Goal: Check status

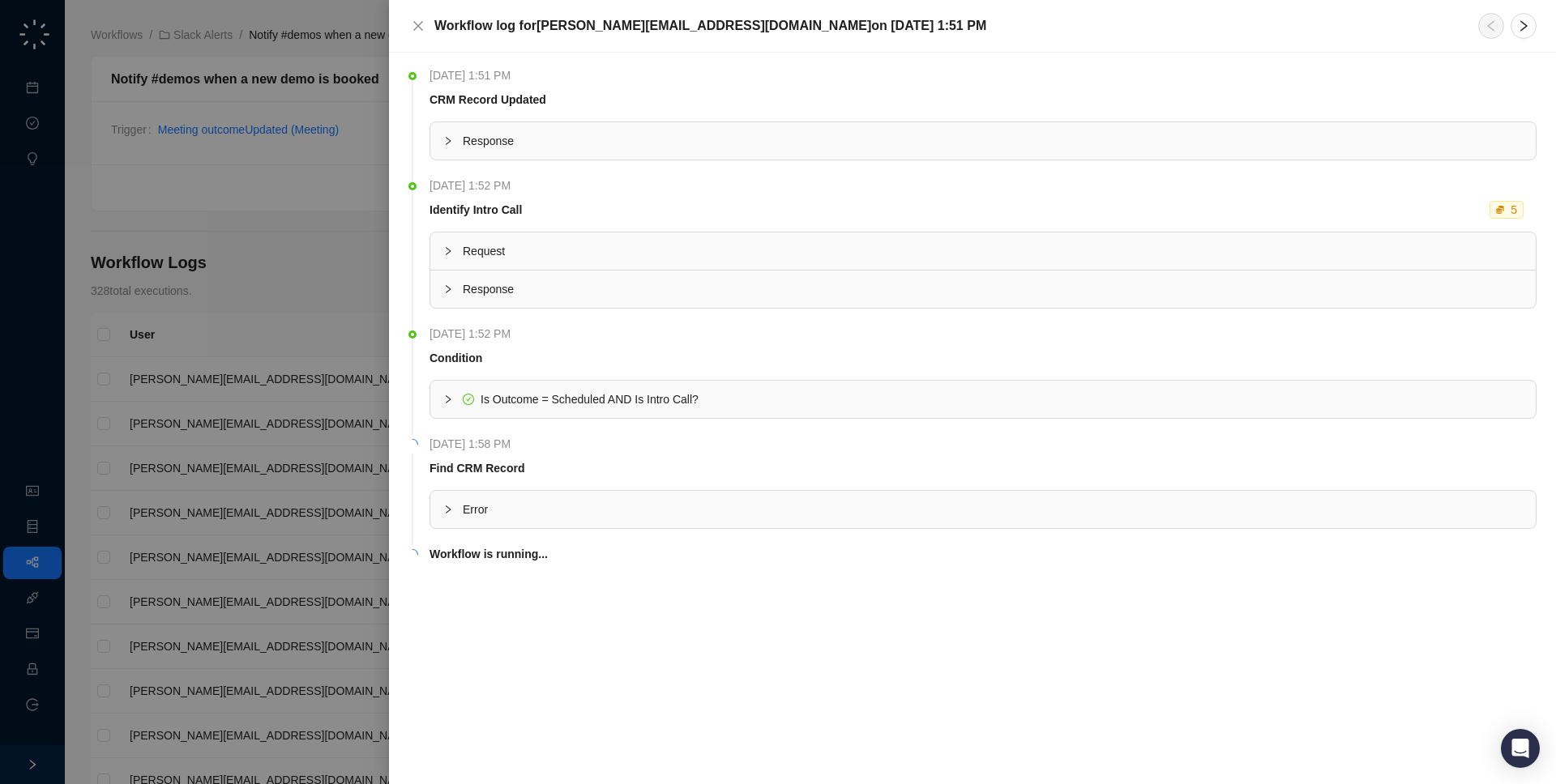
click at [529, 524] on div "Error" at bounding box center [982, 509] width 1105 height 37
click at [285, 484] on div at bounding box center [778, 392] width 1556 height 784
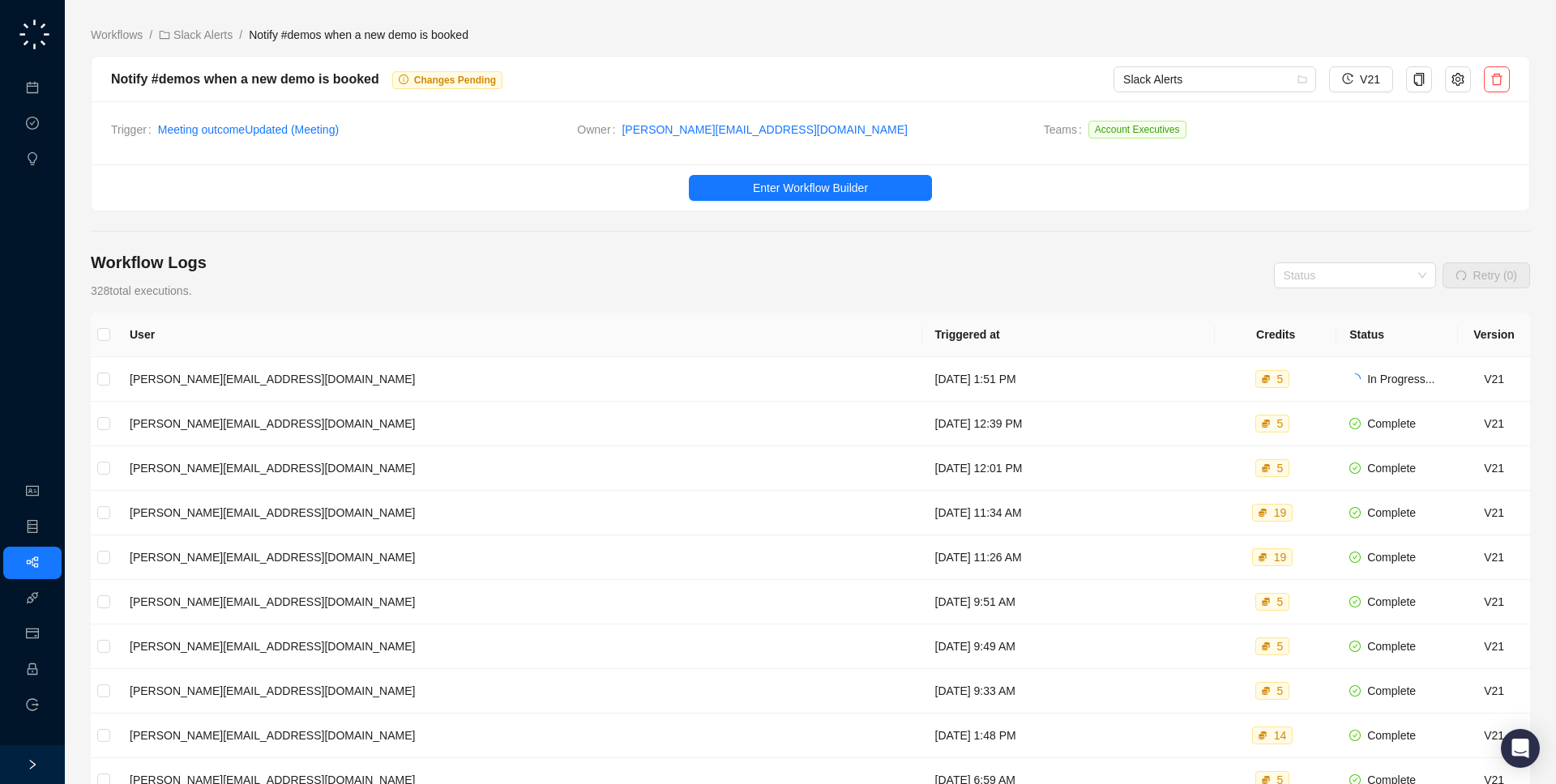
click at [1049, 359] on td "[DATE] 1:51 PM" at bounding box center [1069, 380] width 294 height 45
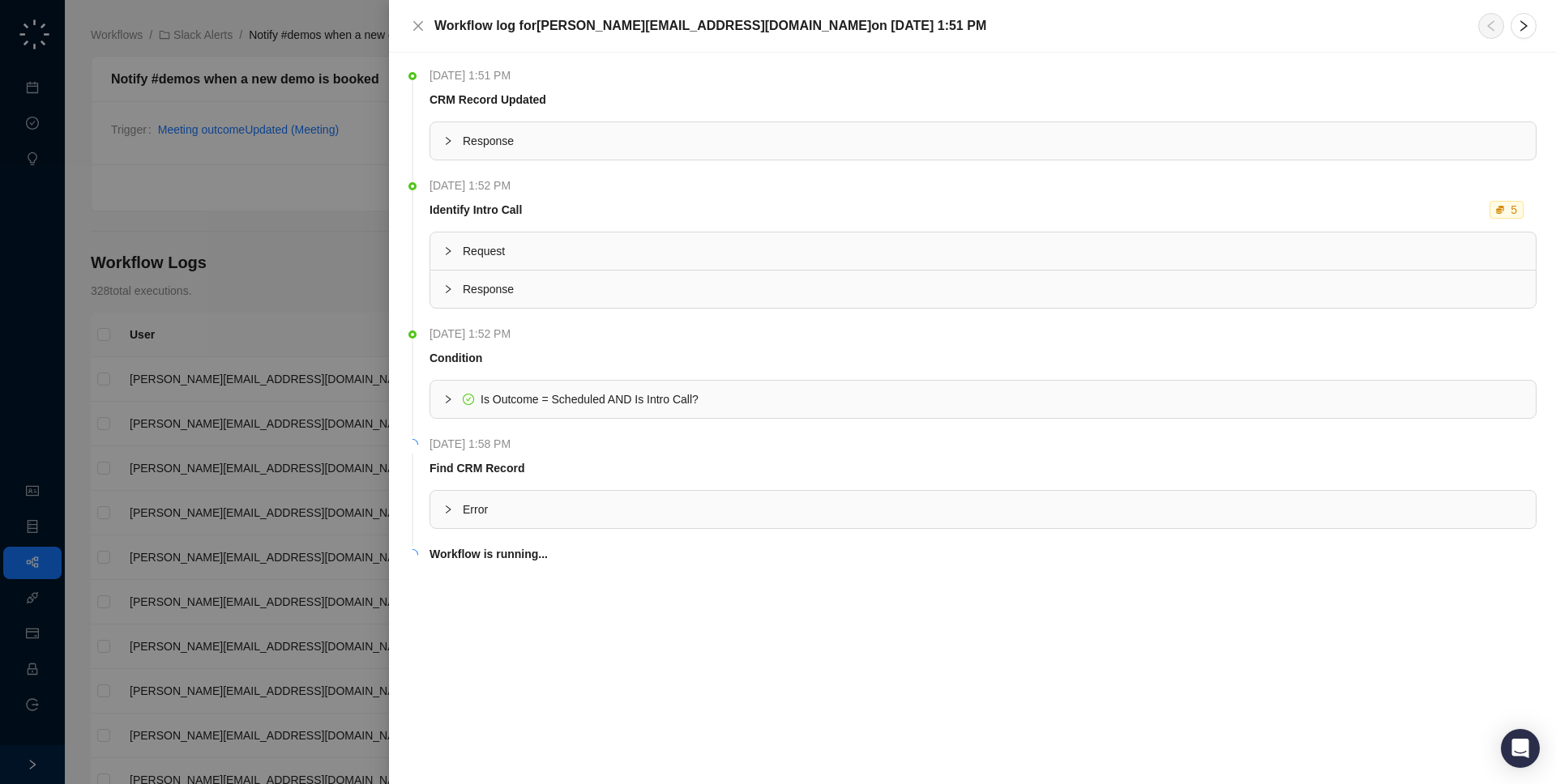
click at [568, 465] on div "Find CRM Record" at bounding box center [979, 468] width 1107 height 18
click at [570, 513] on span "Error" at bounding box center [993, 509] width 1060 height 18
click at [251, 517] on div at bounding box center [778, 392] width 1556 height 784
